Goal: Information Seeking & Learning: Learn about a topic

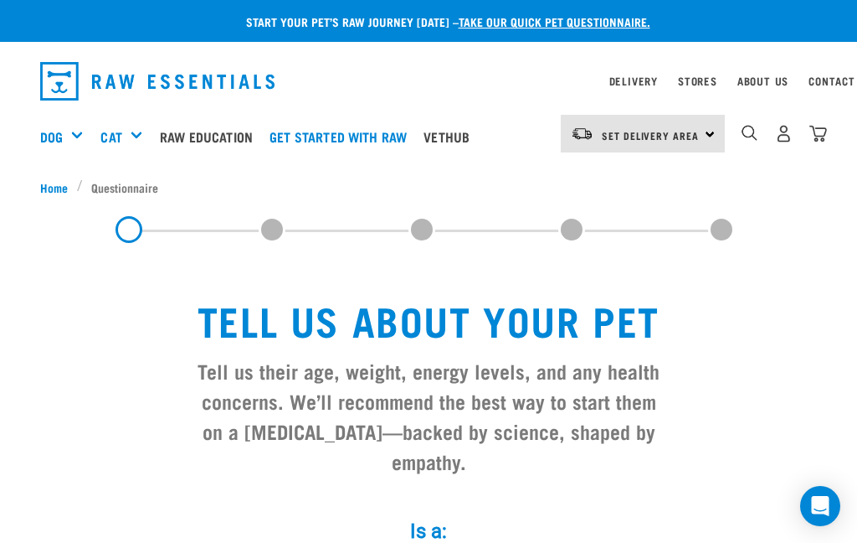
click at [162, 87] on img "dropdown navigation" at bounding box center [157, 81] width 234 height 39
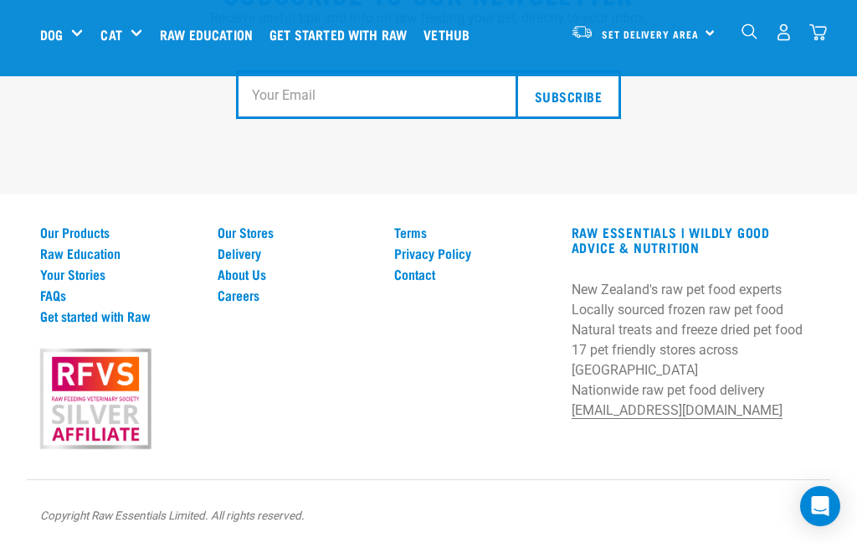
scroll to position [3131, 0]
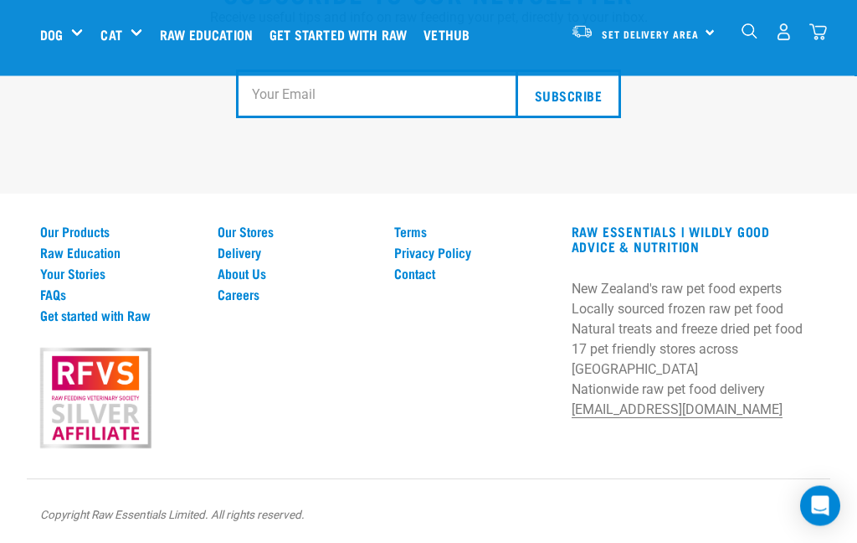
click at [87, 239] on link "Our Products" at bounding box center [118, 231] width 157 height 15
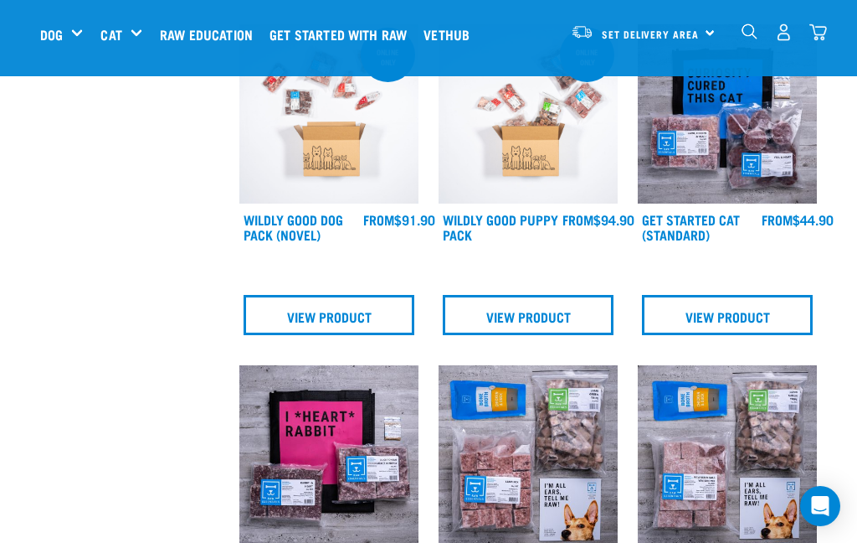
scroll to position [845, 0]
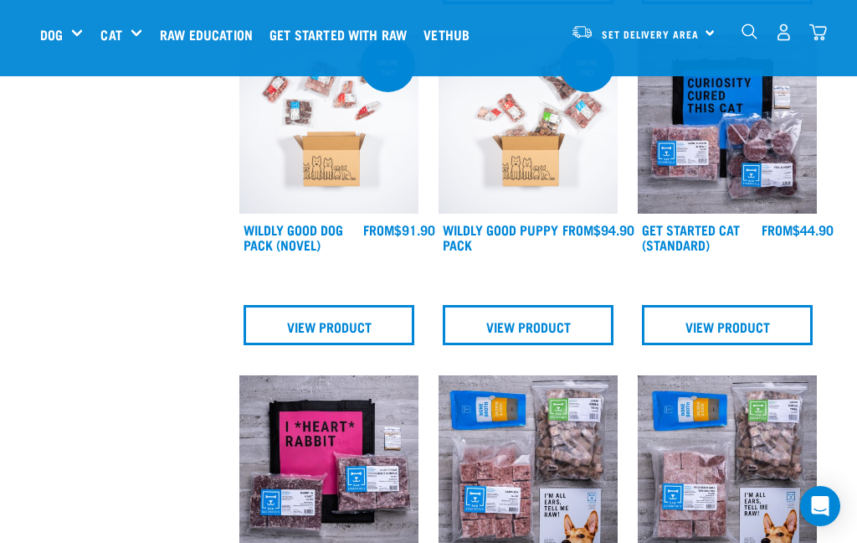
click at [783, 33] on img "dropdown navigation" at bounding box center [784, 32] width 18 height 18
click at [783, 31] on img "dropdown navigation" at bounding box center [784, 32] width 18 height 18
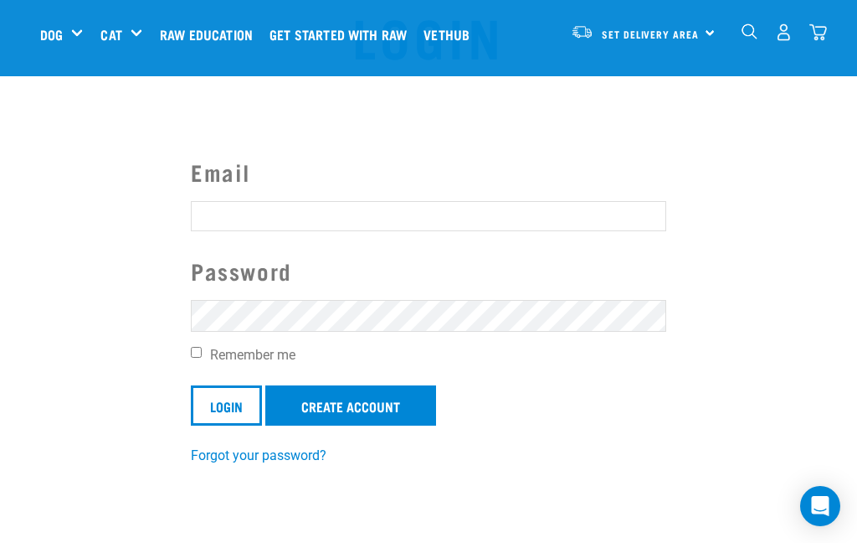
scroll to position [66, 0]
click at [224, 214] on input "Email" at bounding box center [429, 215] width 476 height 30
type input "viviana.becker@gmail.com"
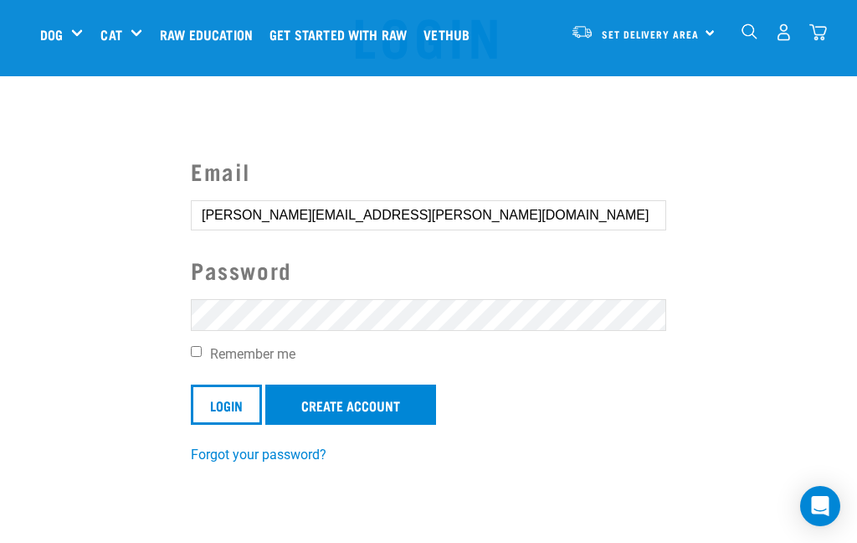
click at [198, 356] on input "Remember me" at bounding box center [196, 351] width 11 height 11
checkbox input "true"
click at [224, 399] on input "Login" at bounding box center [226, 404] width 71 height 40
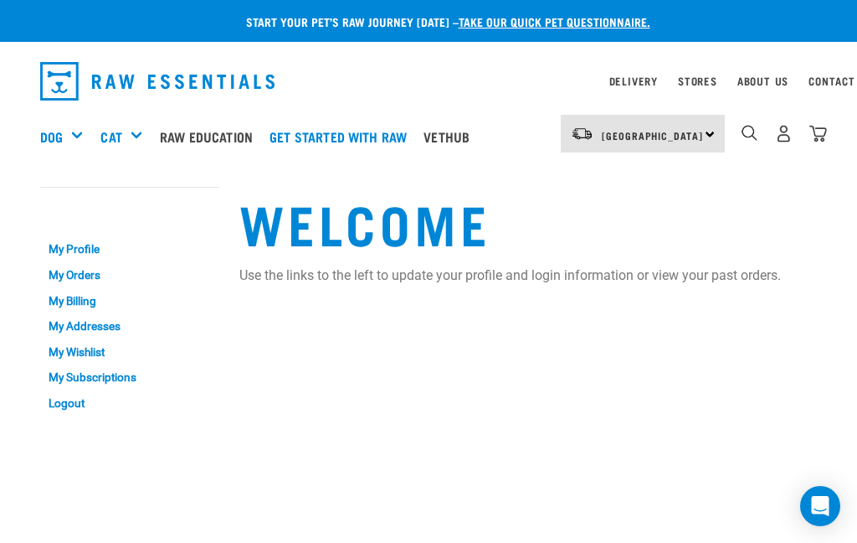
click at [70, 275] on link "My Orders" at bounding box center [129, 275] width 179 height 26
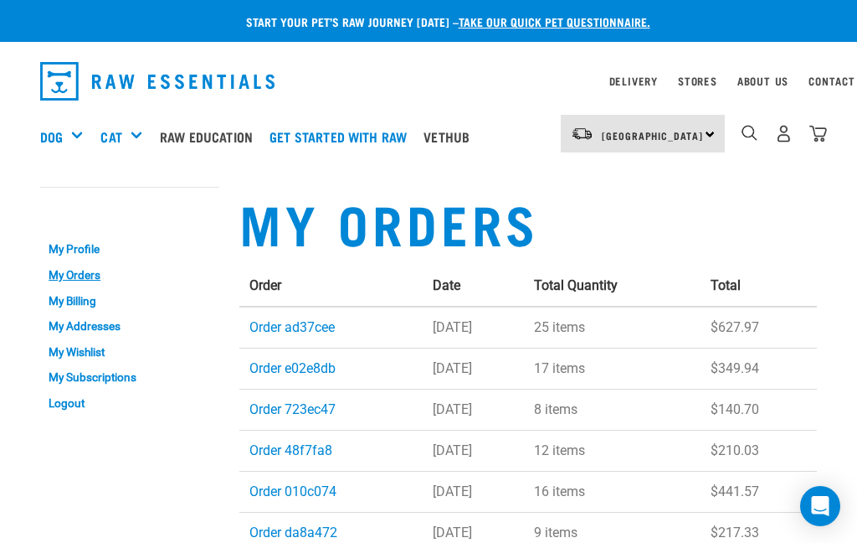
click at [206, 62] on img "dropdown navigation" at bounding box center [157, 81] width 234 height 39
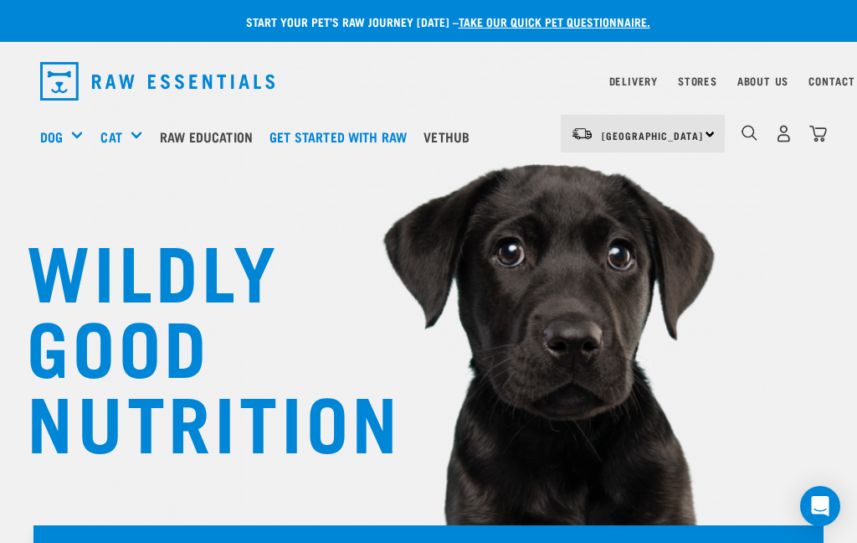
click at [759, 82] on link "About Us" at bounding box center [763, 81] width 51 height 6
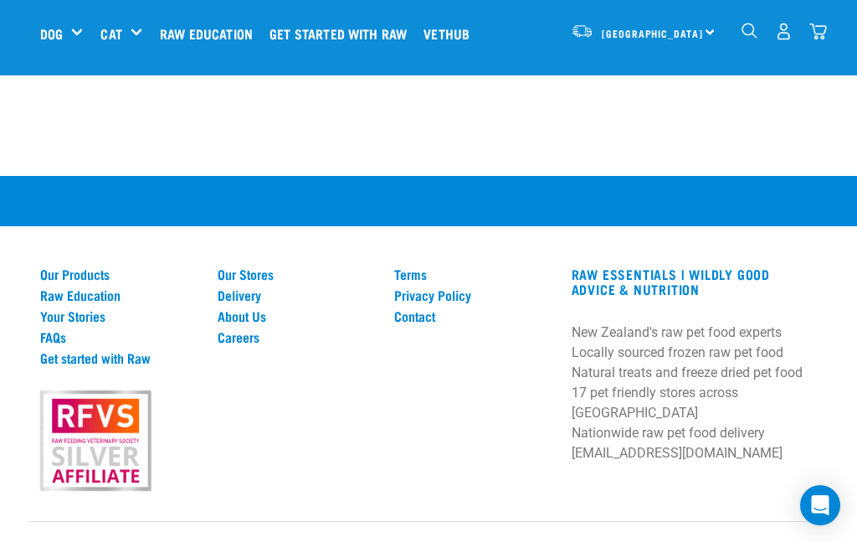
scroll to position [2765, 0]
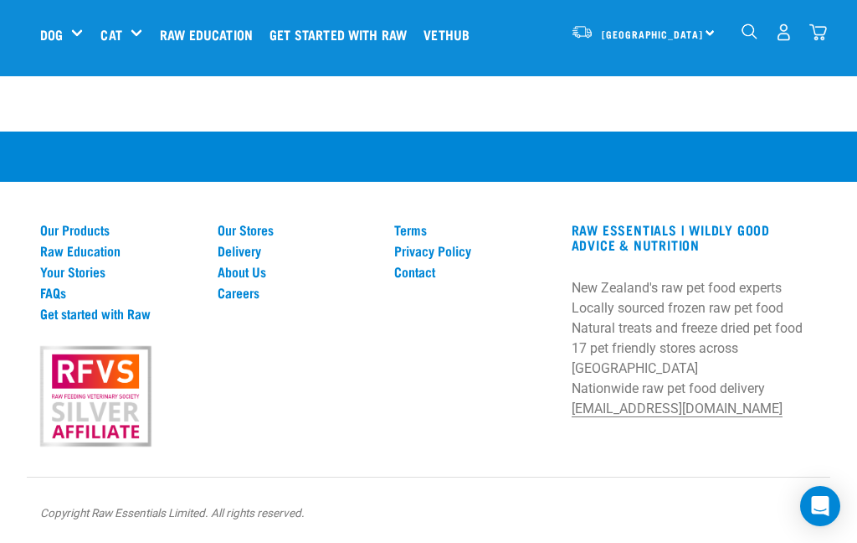
click at [46, 291] on link "FAQs" at bounding box center [118, 292] width 157 height 15
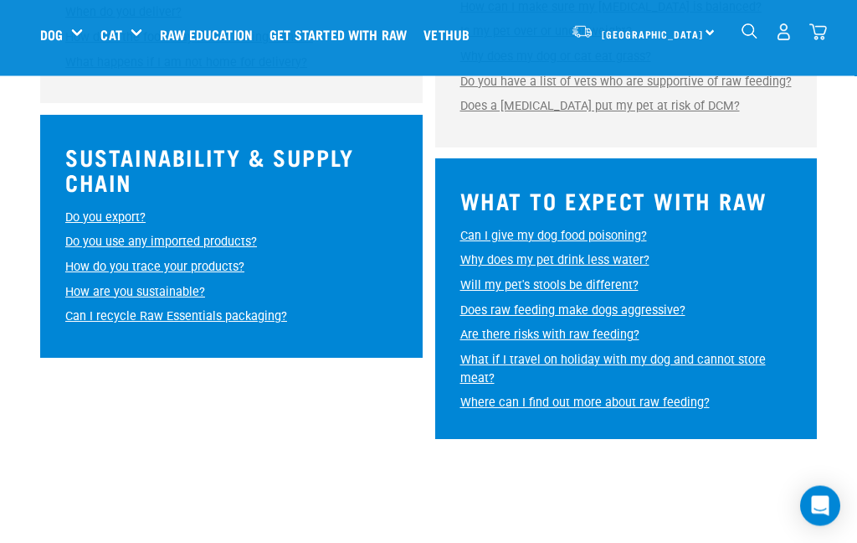
scroll to position [1310, 0]
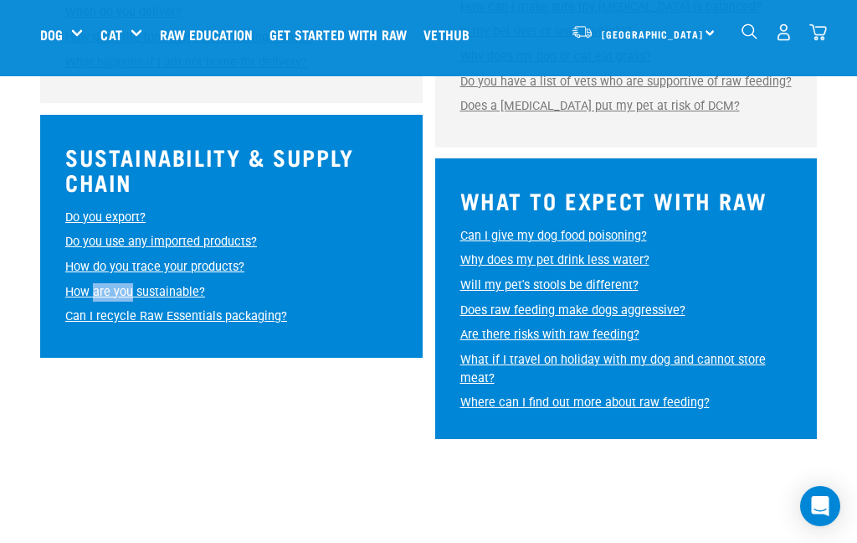
click at [157, 285] on link "How are you sustainable?" at bounding box center [135, 292] width 140 height 14
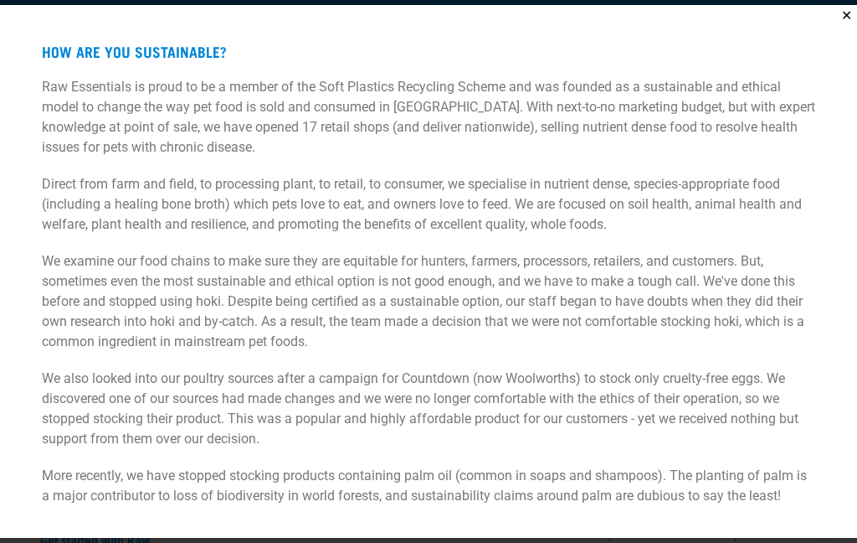
scroll to position [1742, 0]
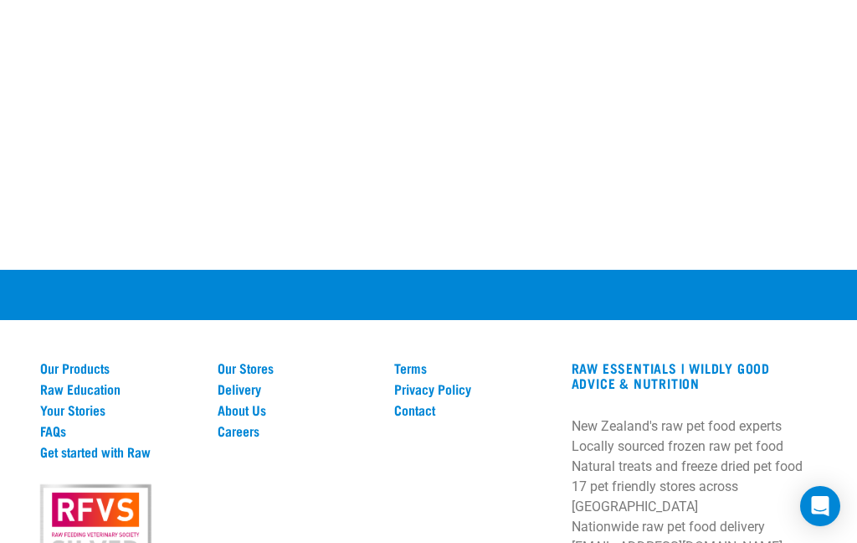
scroll to position [2734, 0]
click at [52, 438] on link "FAQs" at bounding box center [118, 430] width 157 height 15
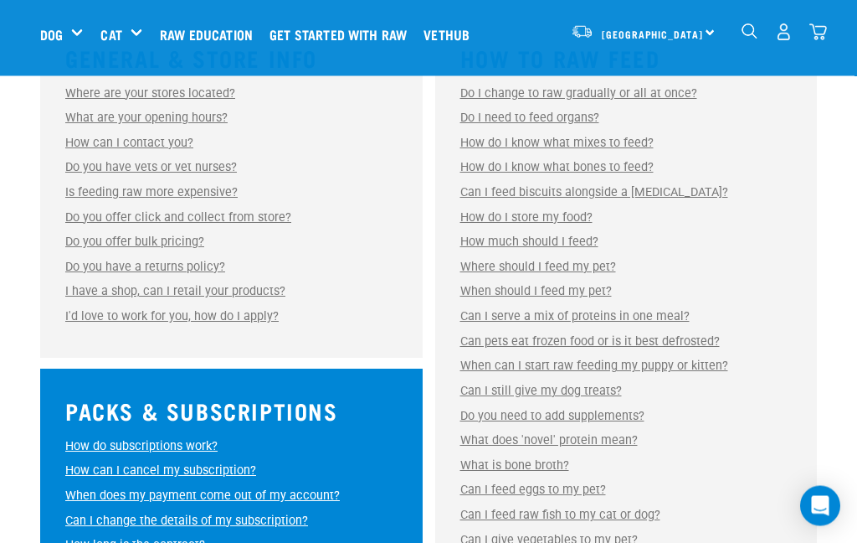
scroll to position [554, 0]
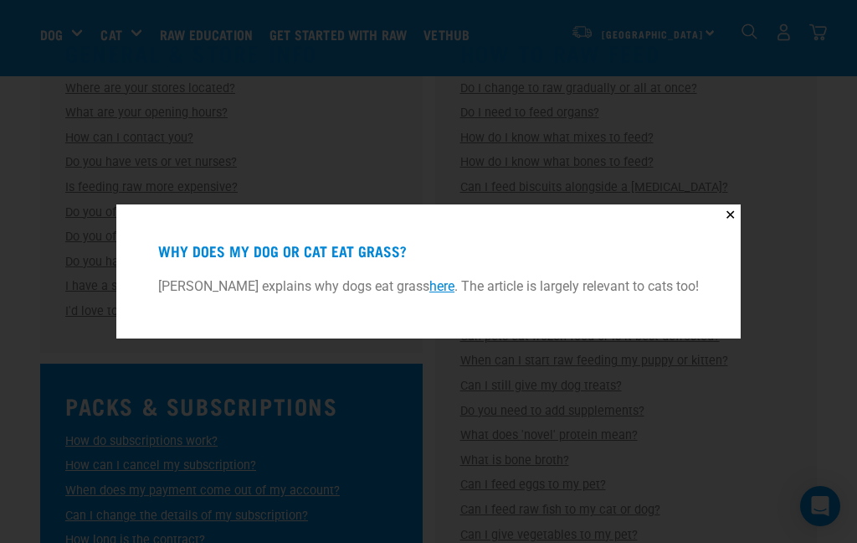
click at [440, 294] on link "here" at bounding box center [441, 286] width 25 height 16
